Goal: Task Accomplishment & Management: Use online tool/utility

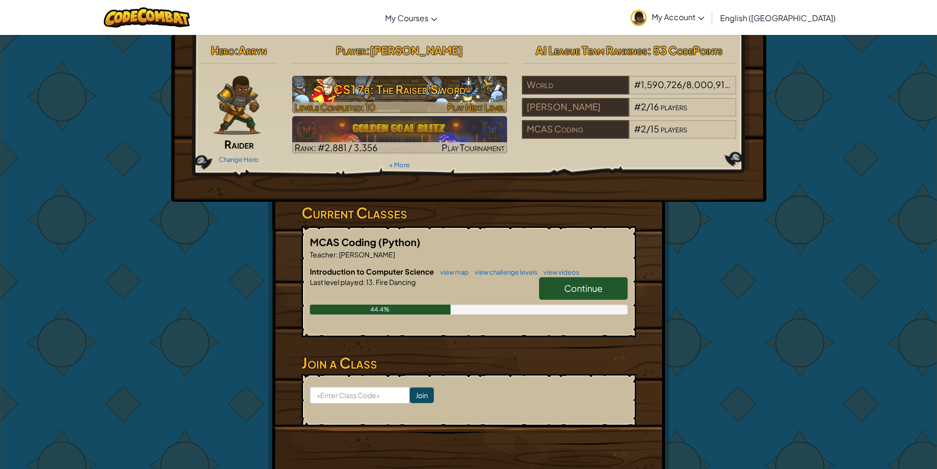
click at [365, 91] on h3 "CS1 7b: The Raised Sword" at bounding box center [399, 89] width 215 height 22
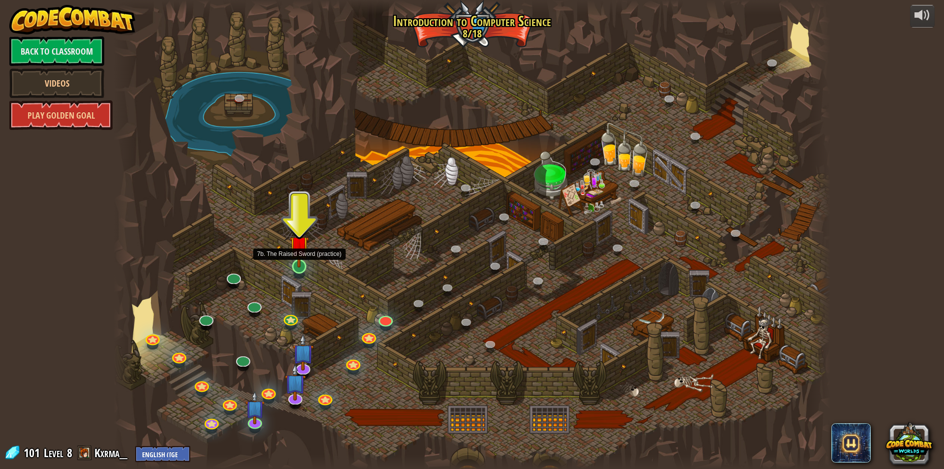
click at [301, 265] on img at bounding box center [299, 245] width 19 height 44
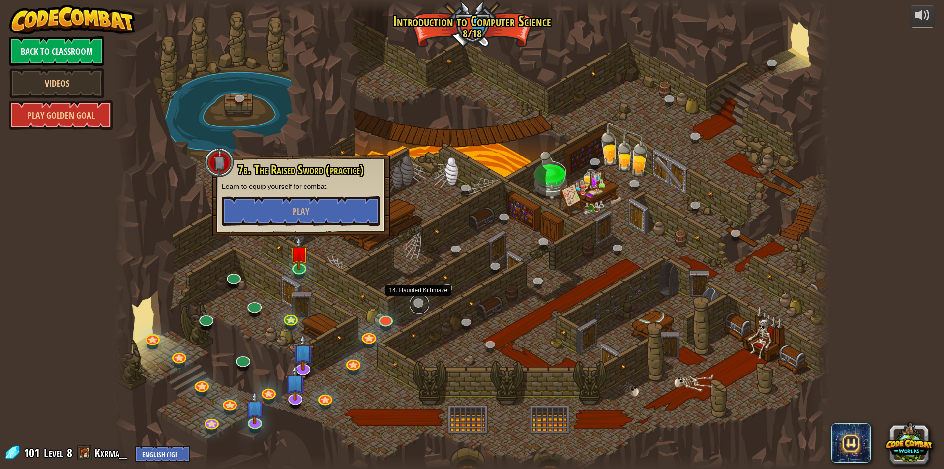
click at [422, 301] on link at bounding box center [420, 304] width 20 height 20
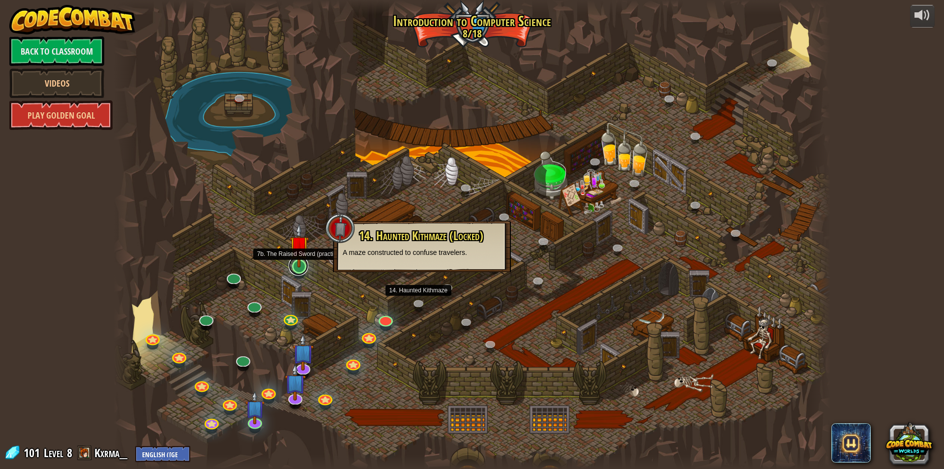
click at [305, 268] on link at bounding box center [299, 266] width 20 height 20
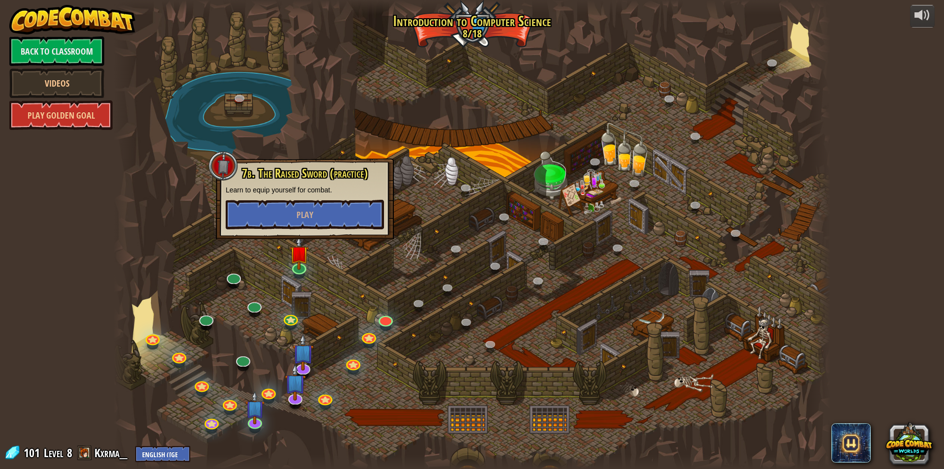
click at [476, 15] on div at bounding box center [472, 234] width 717 height 469
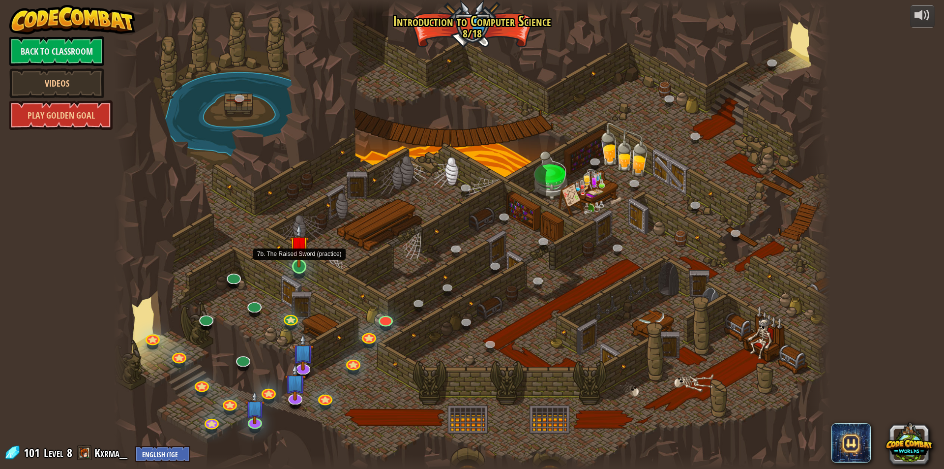
click at [298, 266] on img at bounding box center [299, 245] width 19 height 44
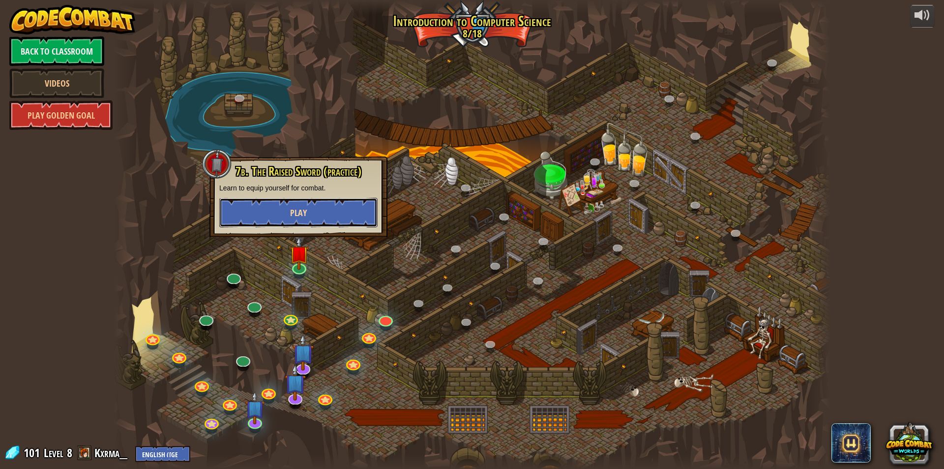
click at [300, 224] on button "Play" at bounding box center [298, 212] width 158 height 29
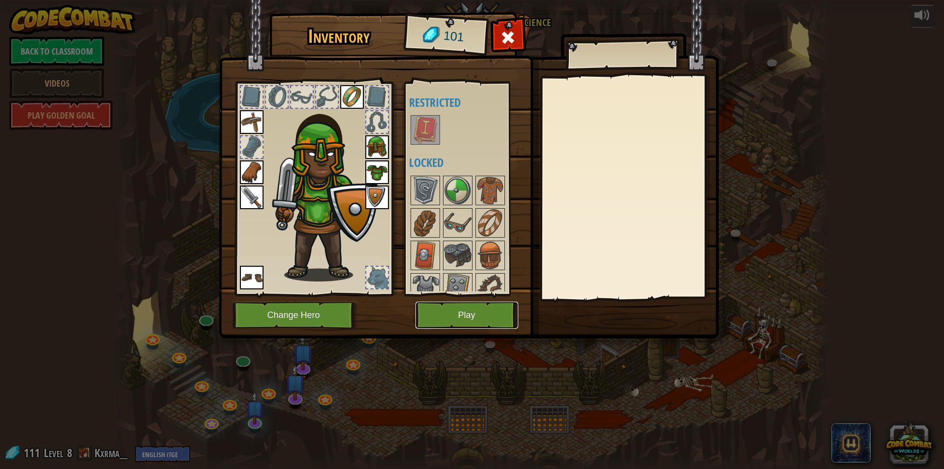
click at [472, 307] on button "Play" at bounding box center [466, 314] width 103 height 27
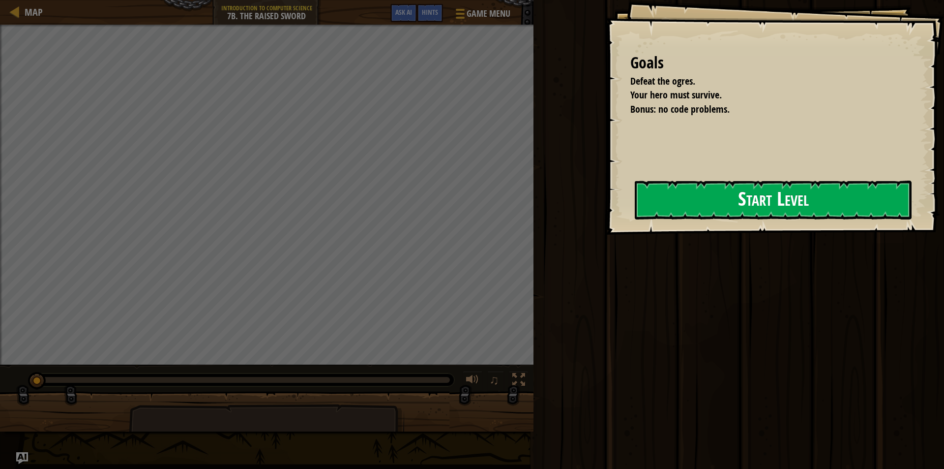
click at [712, 191] on button "Start Level" at bounding box center [773, 199] width 277 height 39
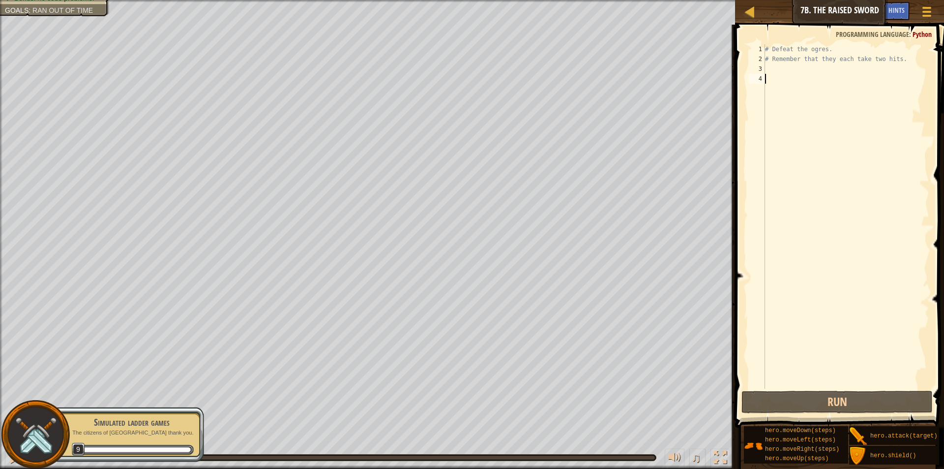
scroll to position [4, 0]
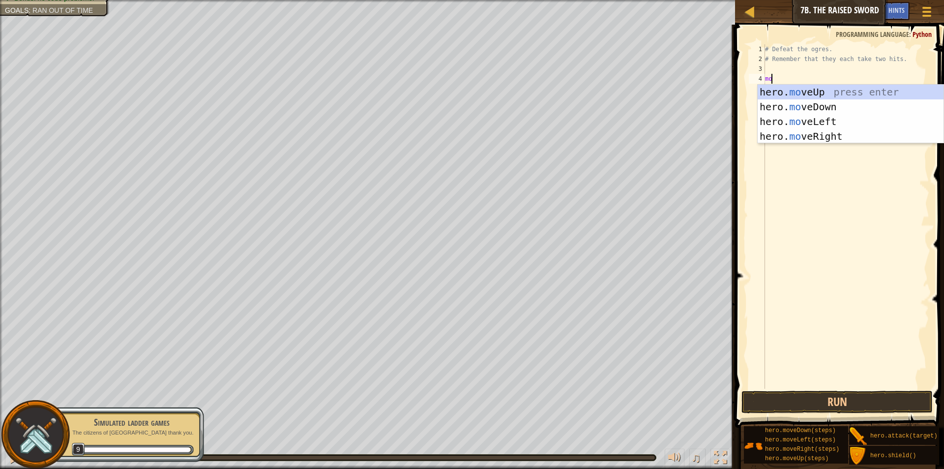
type textarea "mov"
click at [822, 134] on div "hero. mov eUp press enter hero. mov eDown press enter hero. mov eLeft press ent…" at bounding box center [851, 129] width 186 height 88
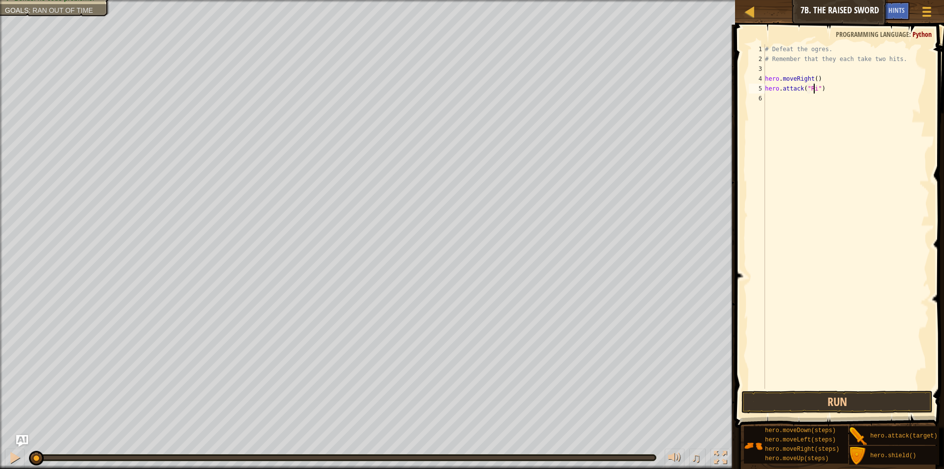
type textarea "hero.attack("Rig")"
click at [782, 97] on div "# Defeat the ogres. # Remember that they each take two hits. hero . moveRight (…" at bounding box center [846, 226] width 166 height 364
